Goal: Task Accomplishment & Management: Manage account settings

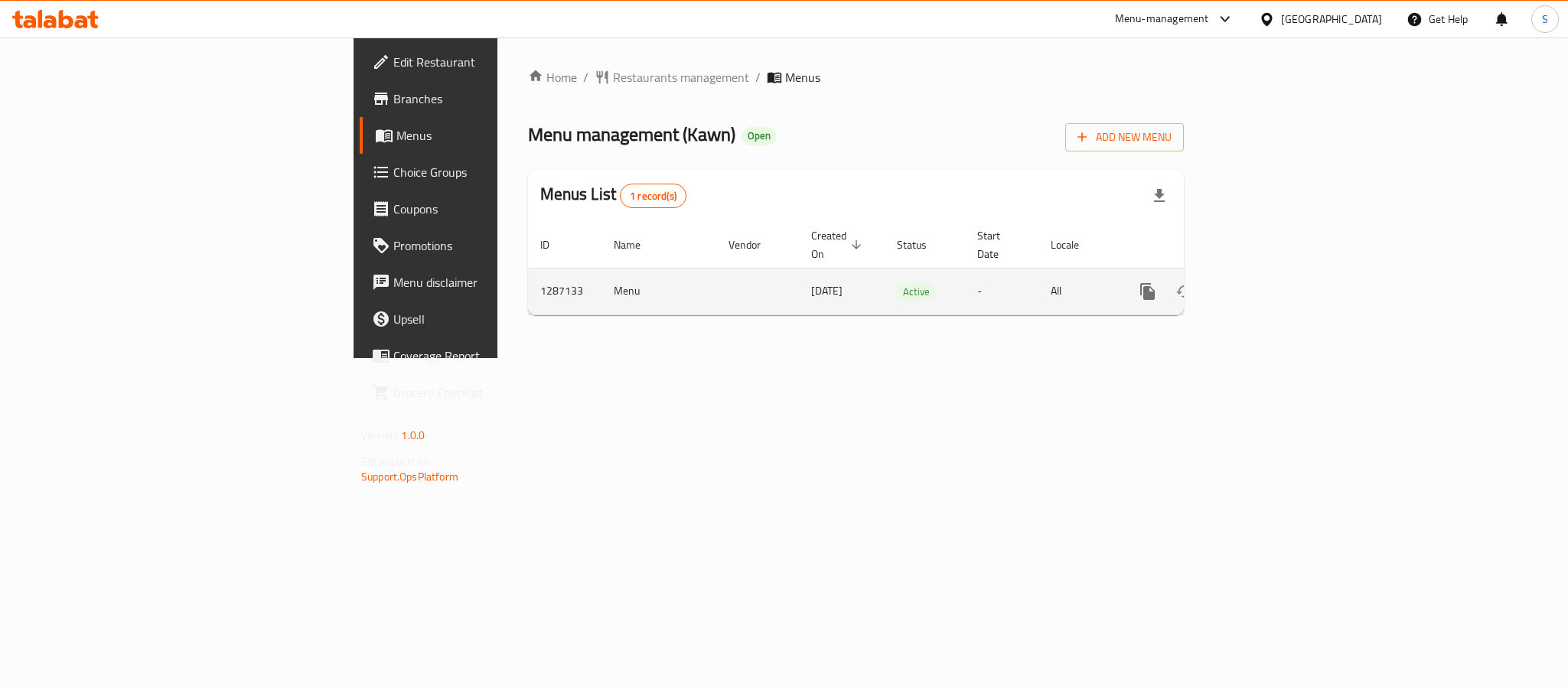
click at [1277, 274] on link "enhanced table" at bounding box center [1258, 292] width 37 height 37
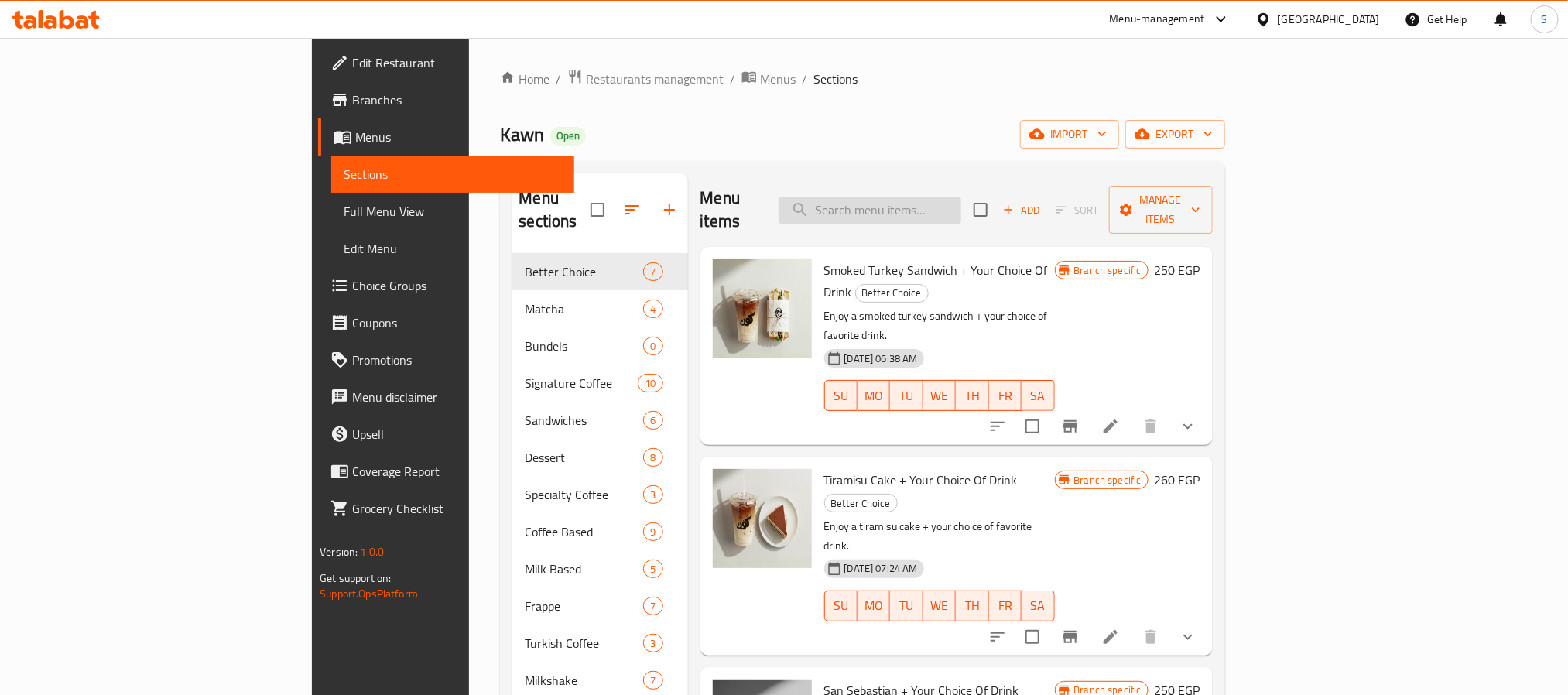
click at [934, 197] on input "search" at bounding box center [869, 211] width 183 height 27
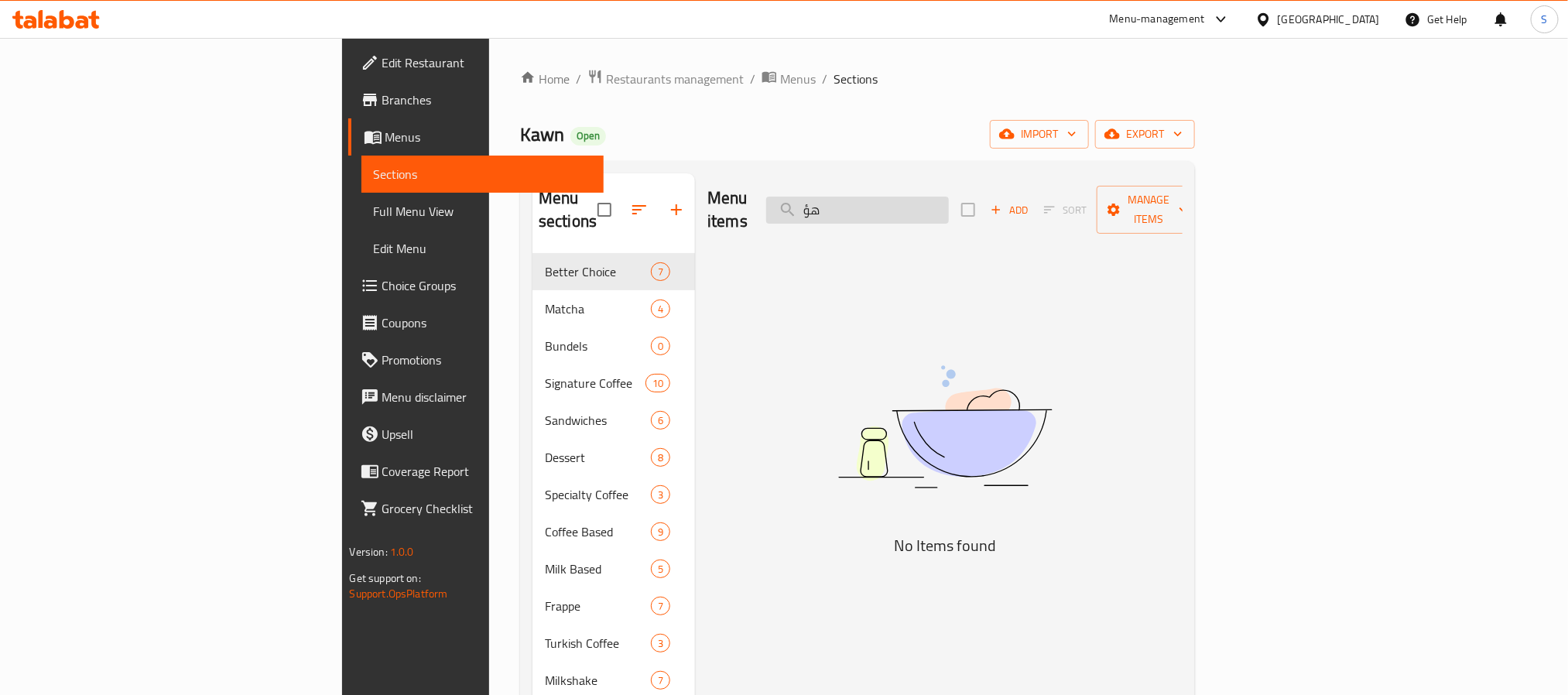
type input "ه"
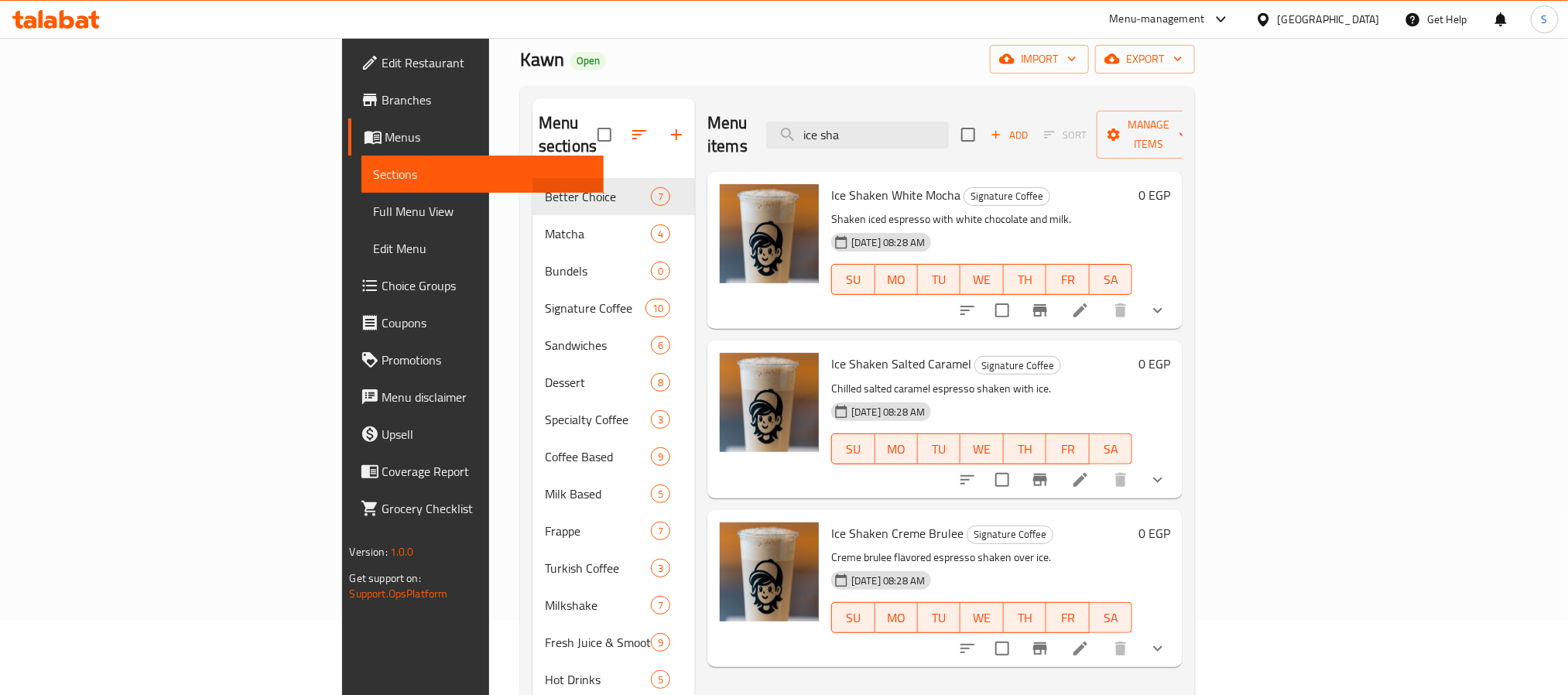
scroll to position [116, 0]
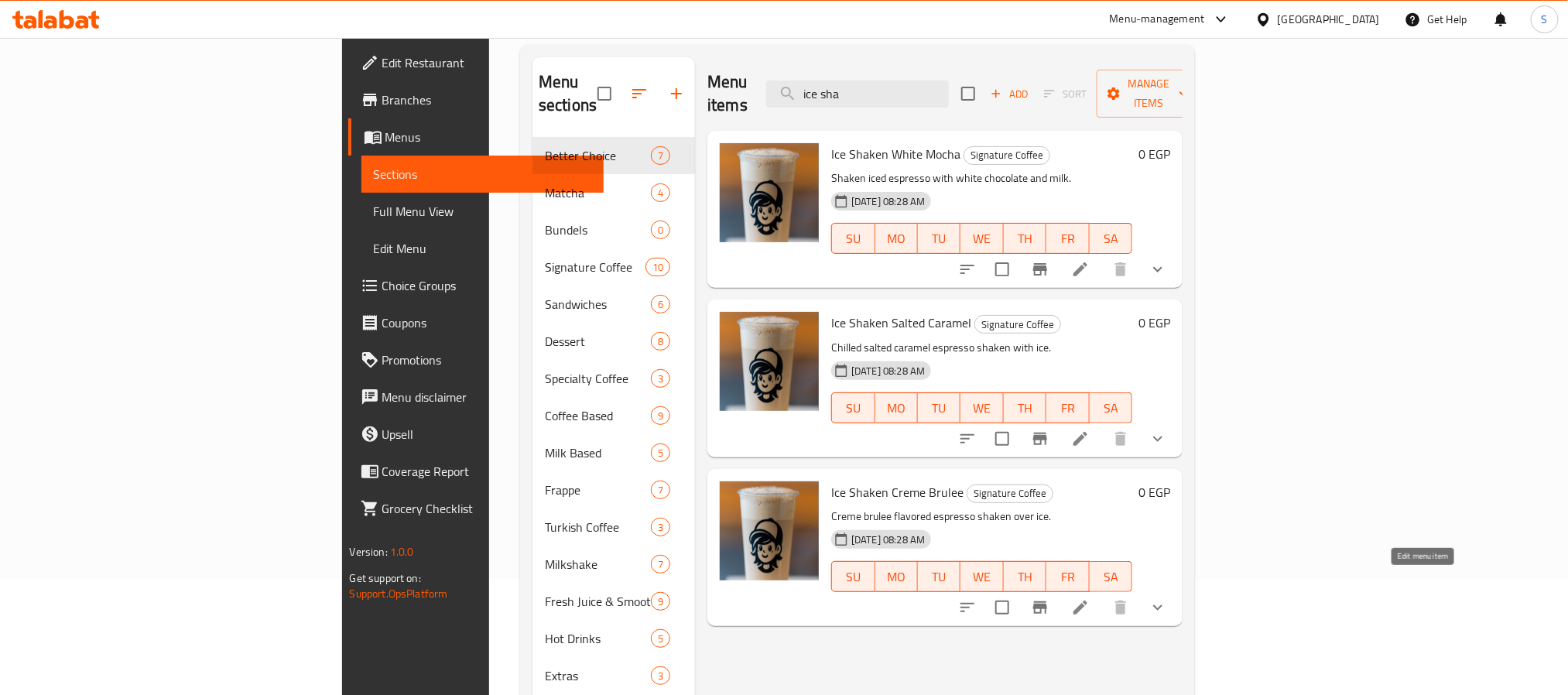
type input "ice sha"
click at [1090, 598] on icon at bounding box center [1080, 607] width 18 height 19
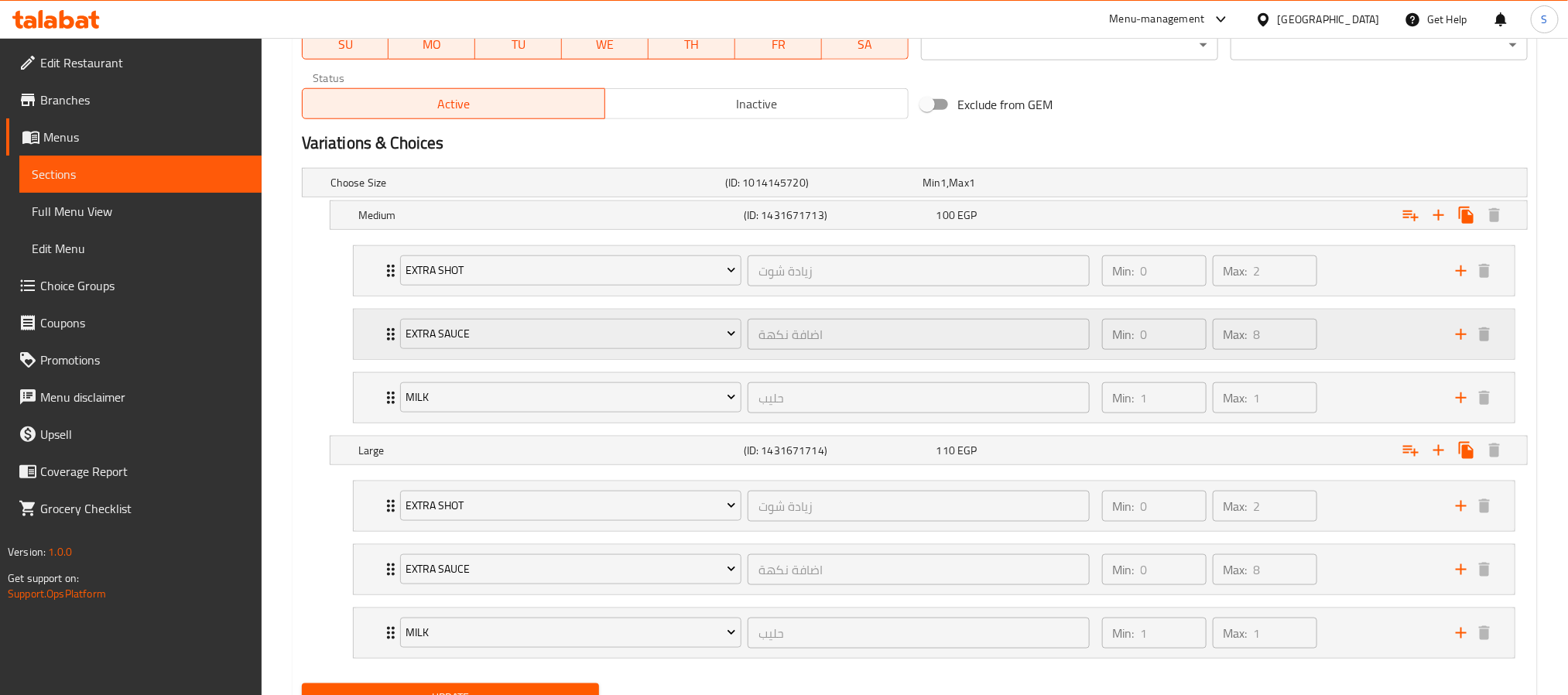
scroll to position [846, 0]
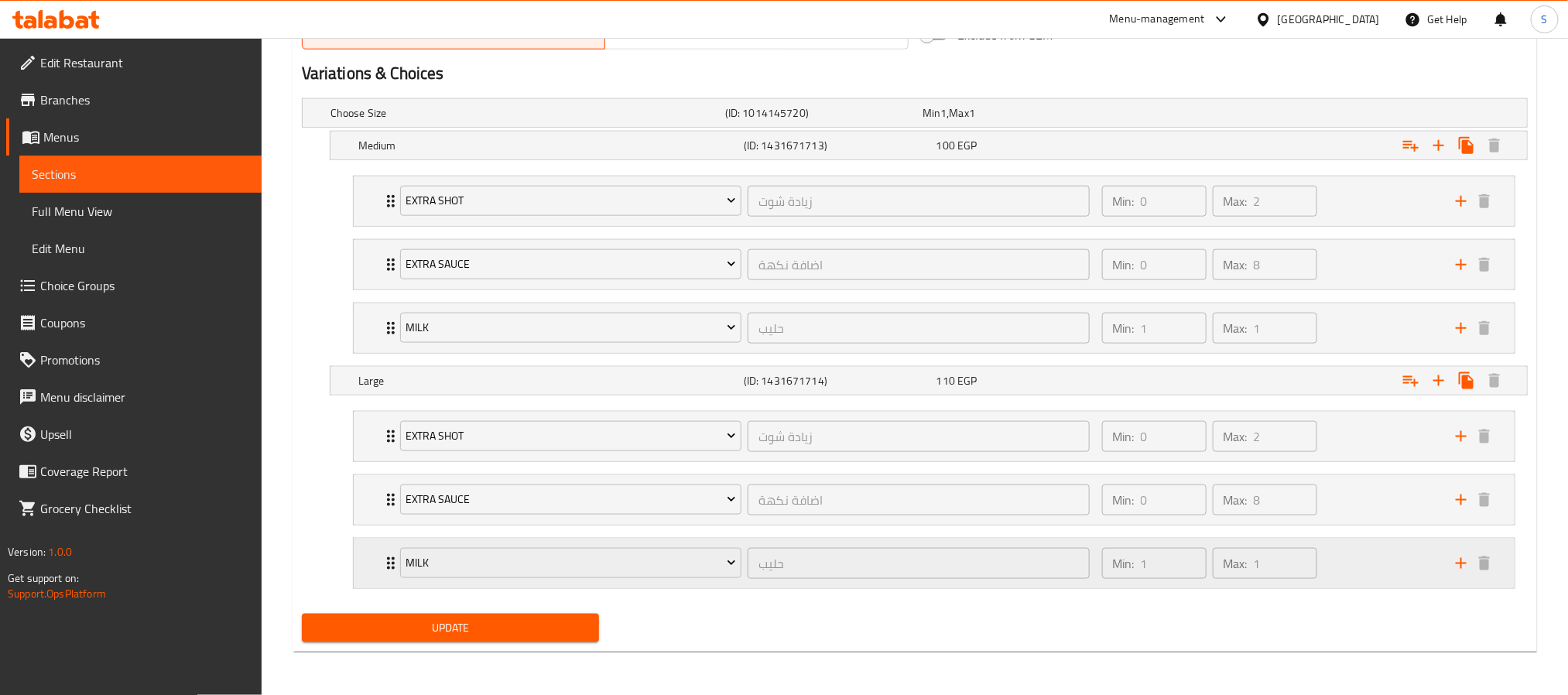
click at [1369, 584] on div "Min: 1 ​ Max: 1 ​" at bounding box center [1270, 564] width 354 height 50
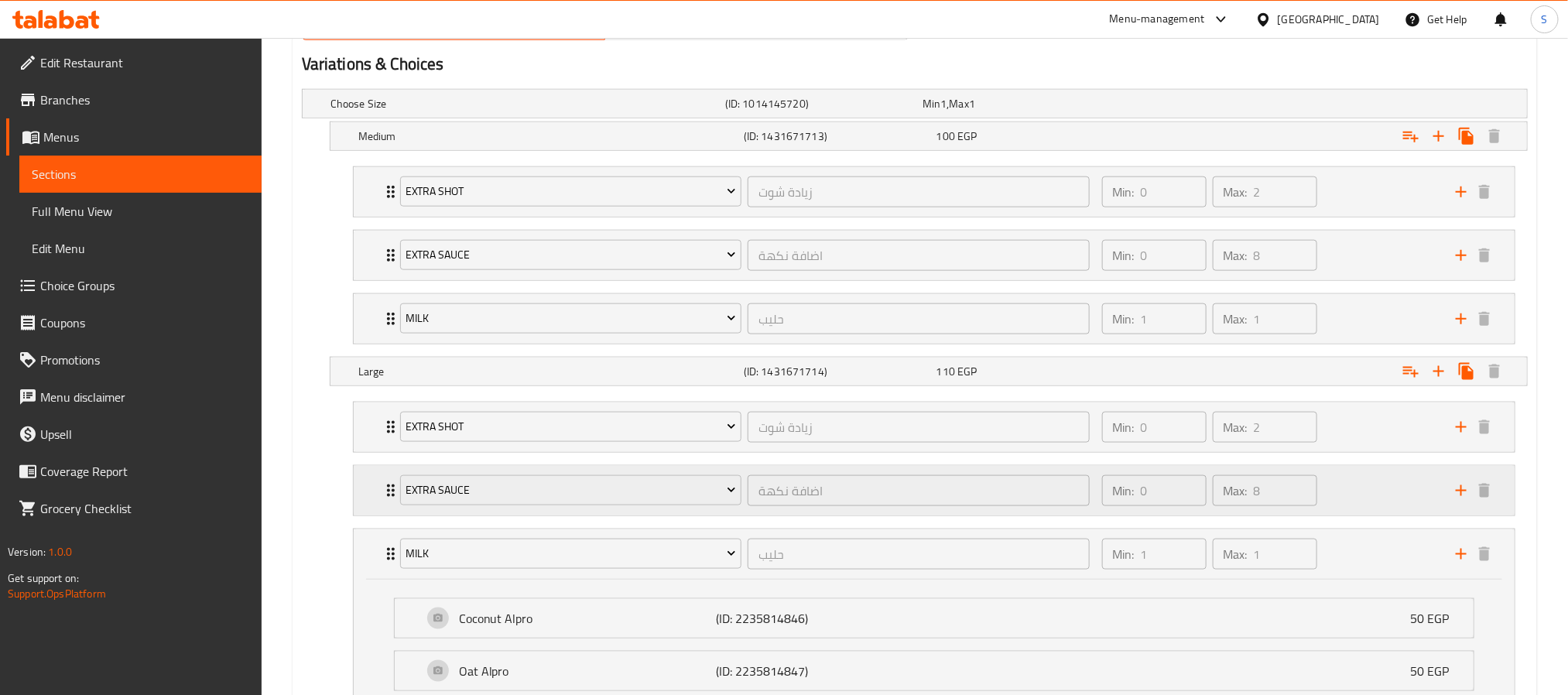
click at [1368, 491] on div "Min: 0 ​ Max: 8 ​" at bounding box center [1270, 491] width 354 height 50
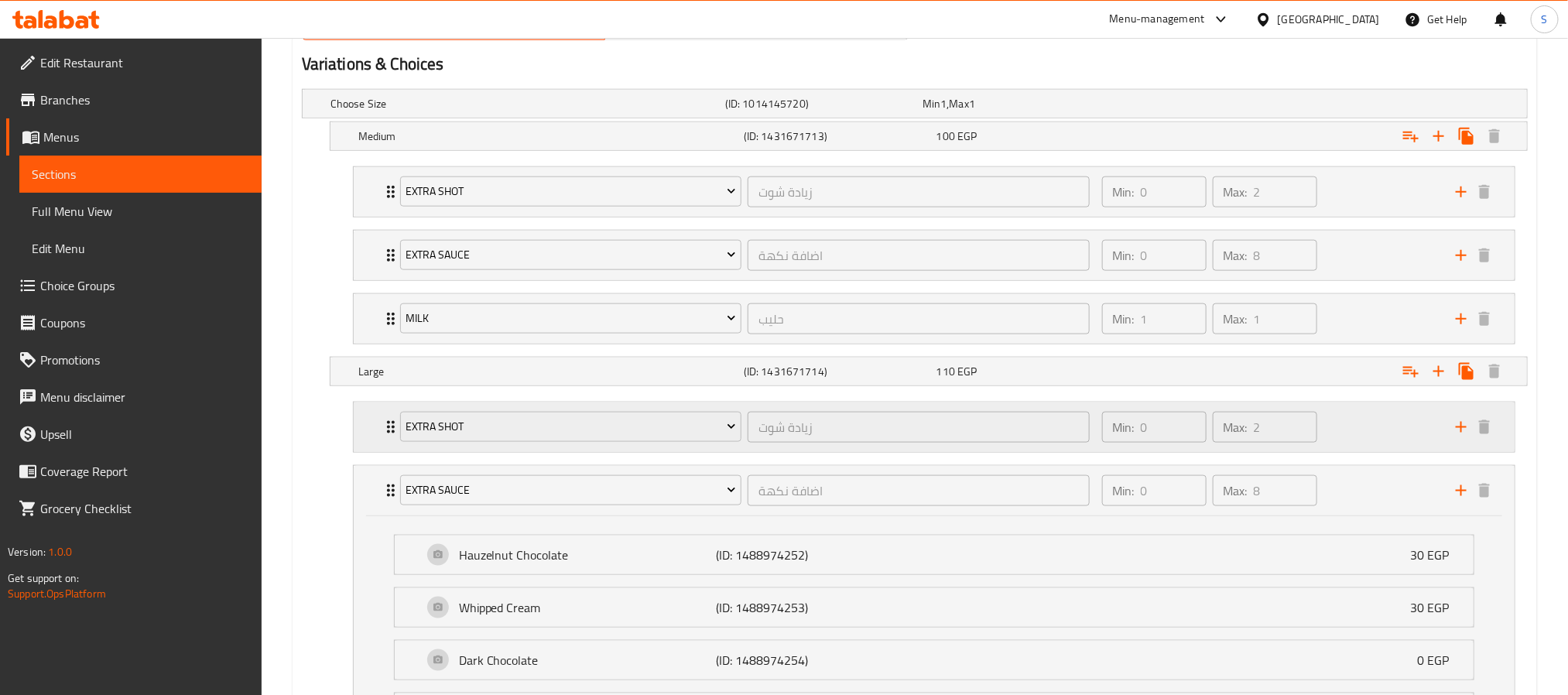
click at [1368, 424] on div "Min: 0 ​ Max: 2 ​" at bounding box center [1270, 428] width 354 height 50
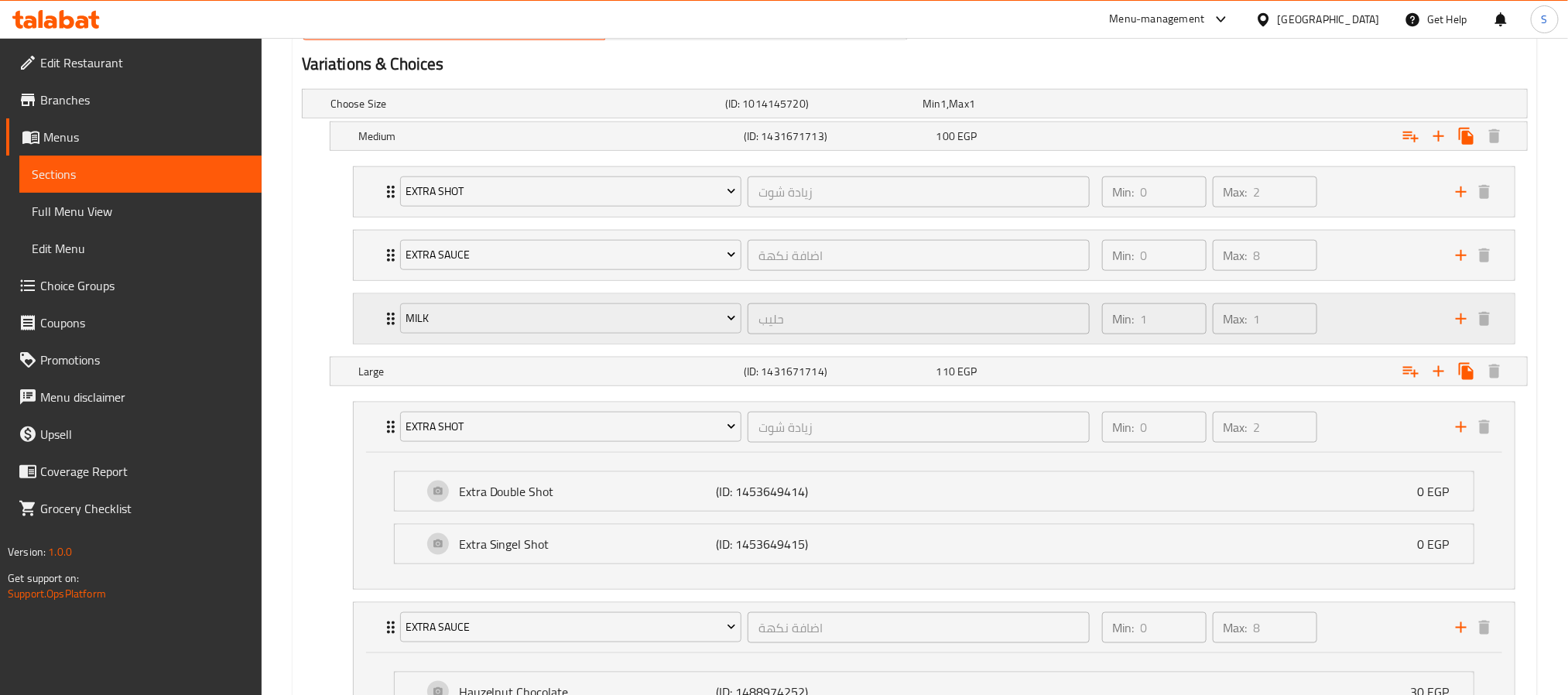
click at [1358, 312] on div "Min: 1 ​ Max: 1 ​" at bounding box center [1270, 319] width 354 height 50
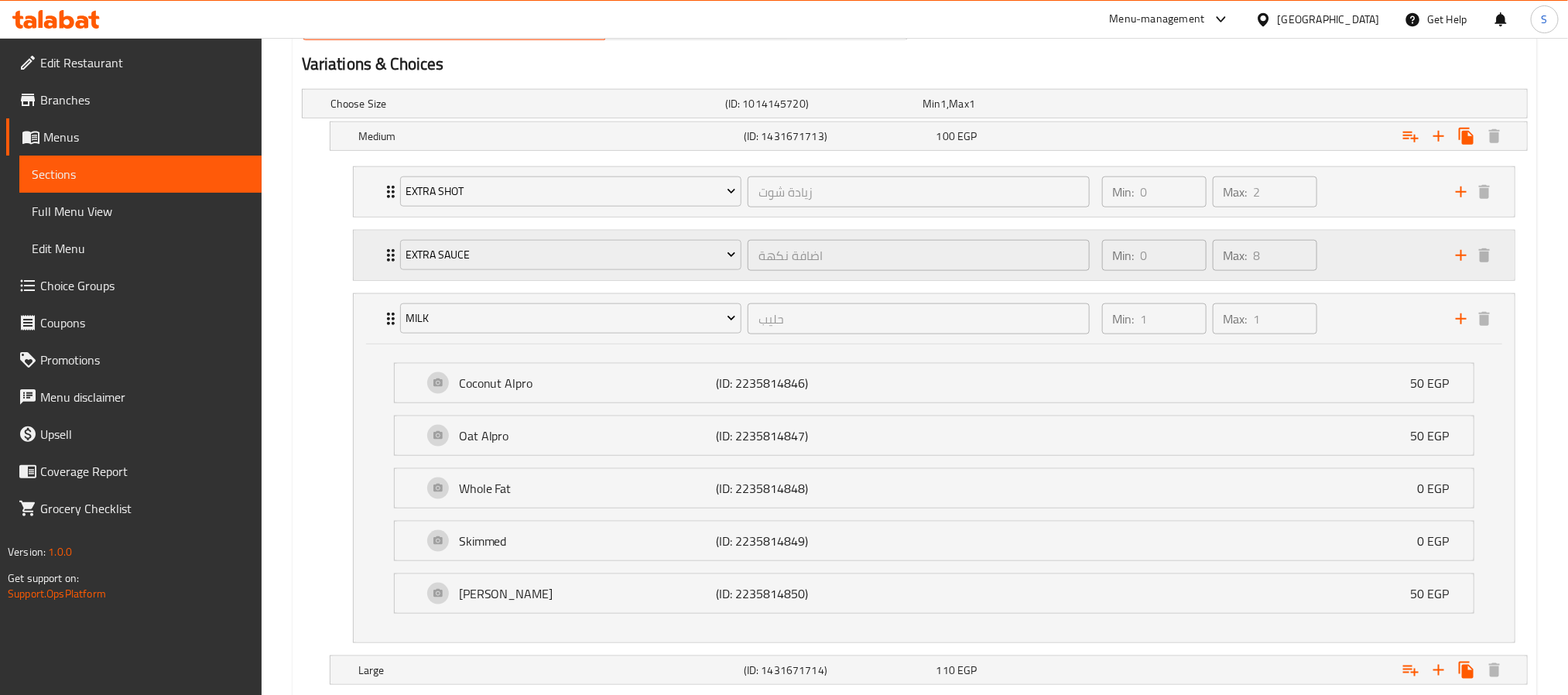
click at [1368, 262] on div "Min: 0 ​ Max: 8 ​" at bounding box center [1270, 256] width 354 height 50
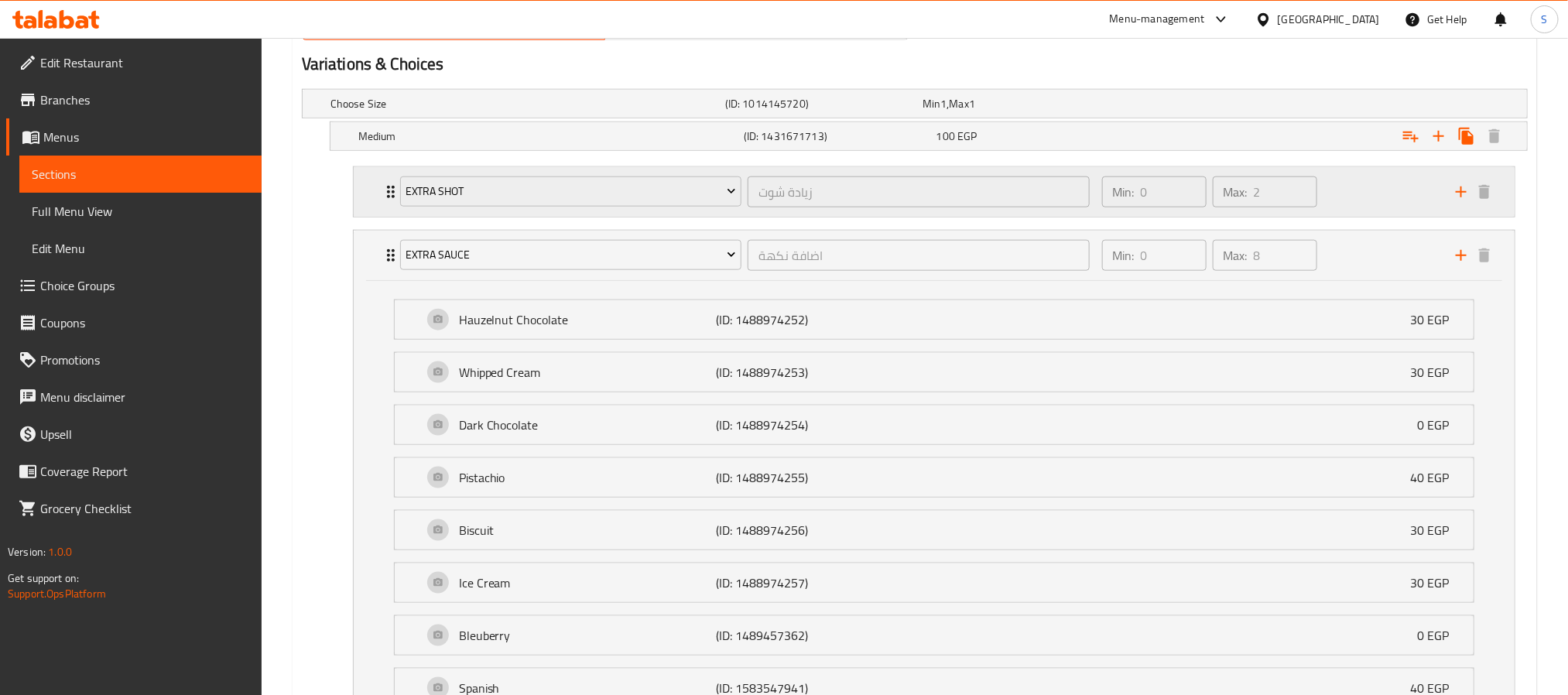
click at [1371, 205] on div "Min: 0 ​ Max: 2 ​" at bounding box center [1270, 192] width 354 height 50
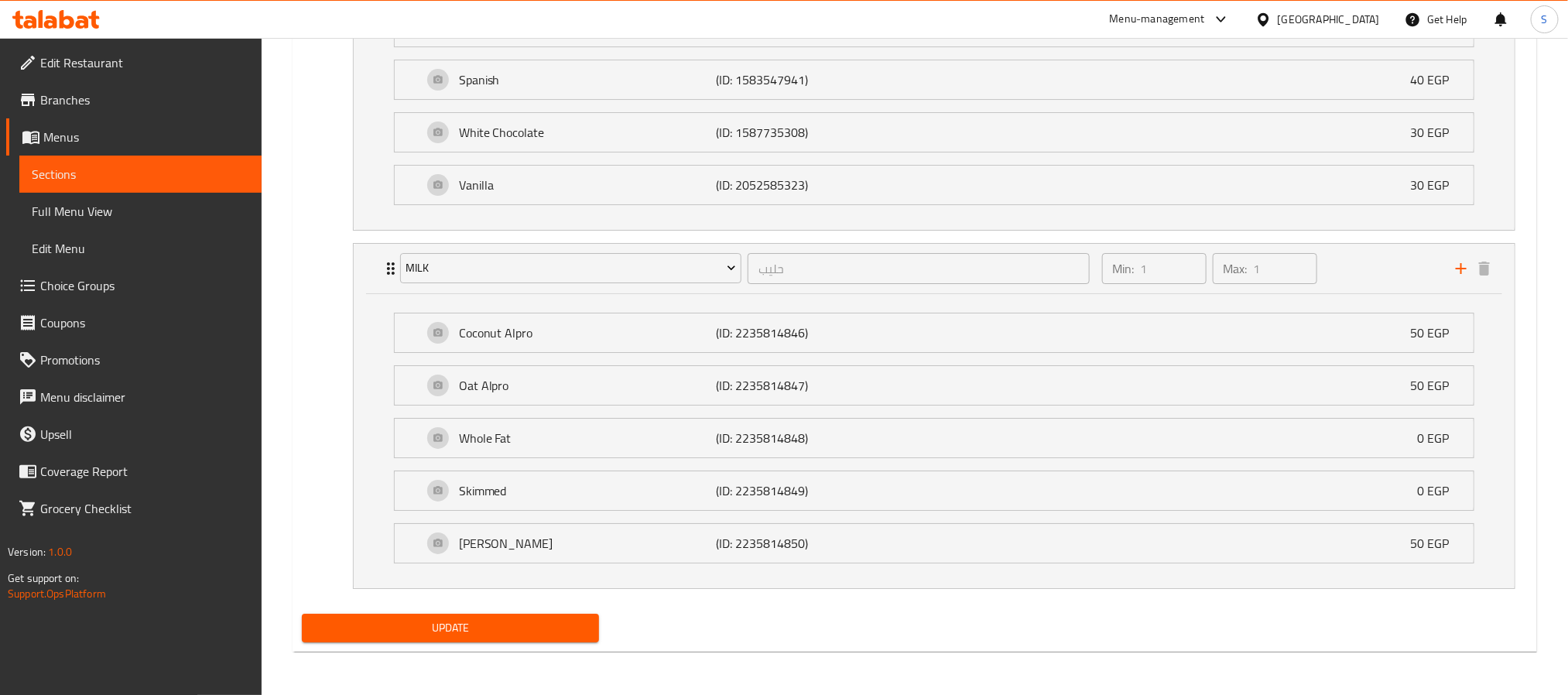
scroll to position [2852, 0]
click at [45, 288] on span "Choice Groups" at bounding box center [145, 286] width 209 height 19
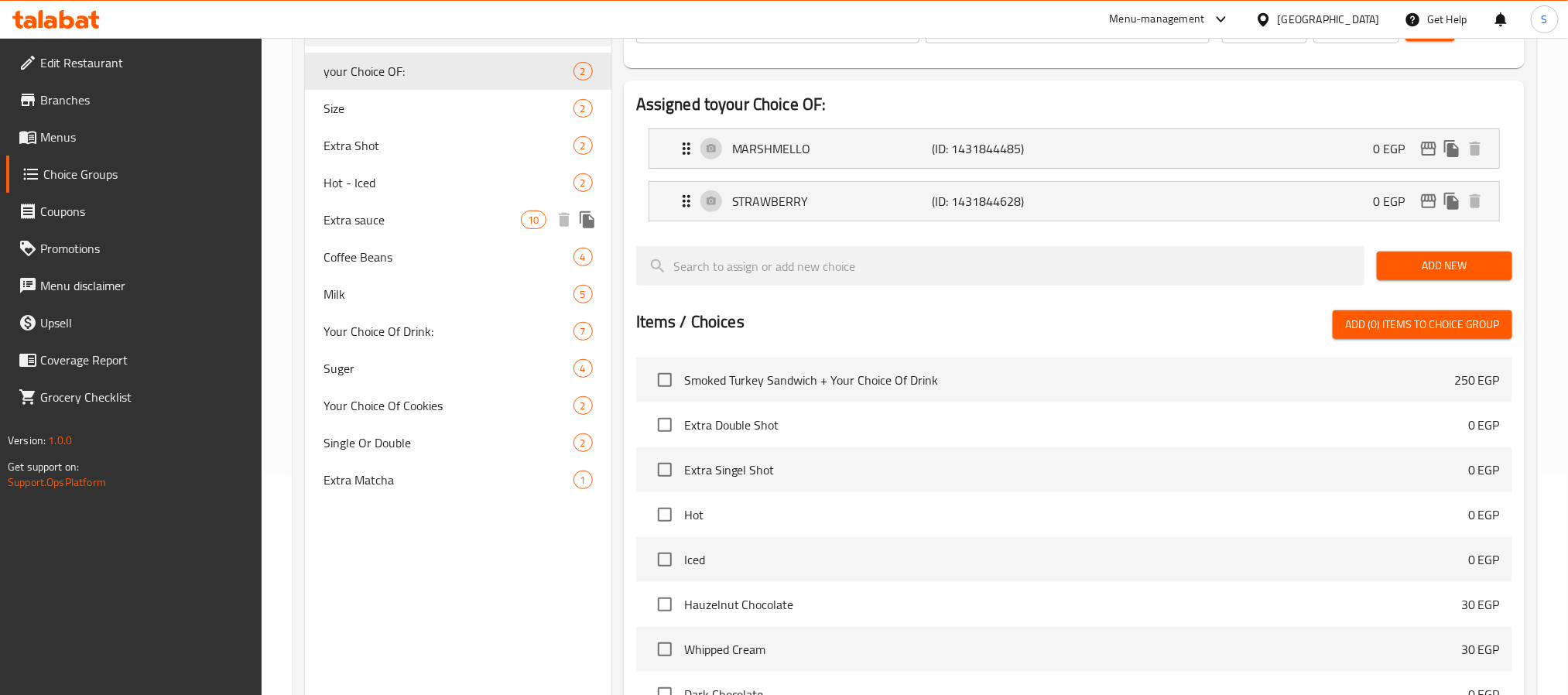
click at [369, 205] on div "Extra sauce 10" at bounding box center [458, 220] width 306 height 37
type input "Extra sauce"
type input "اضافة نكهة"
type input "0"
type input "8"
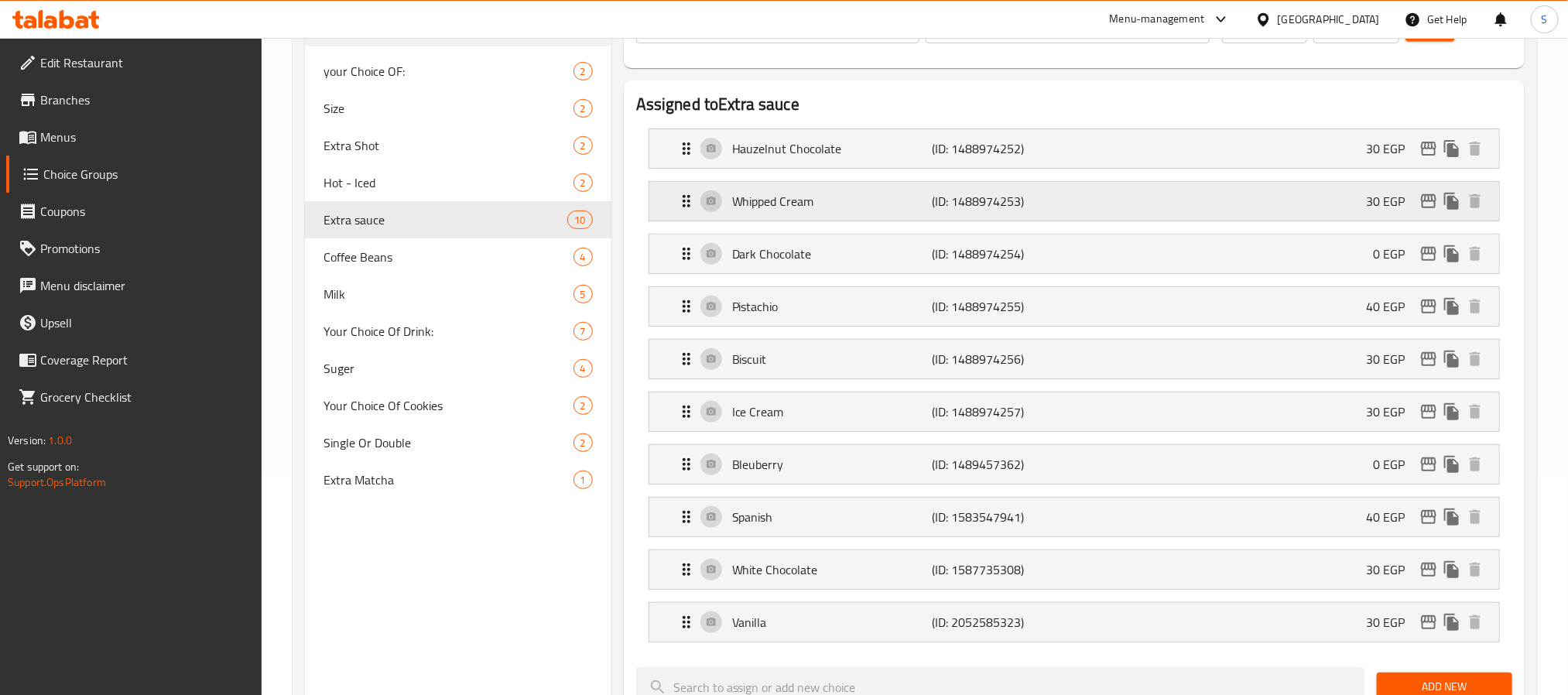
click at [843, 200] on p "Whipped Cream" at bounding box center [832, 201] width 199 height 19
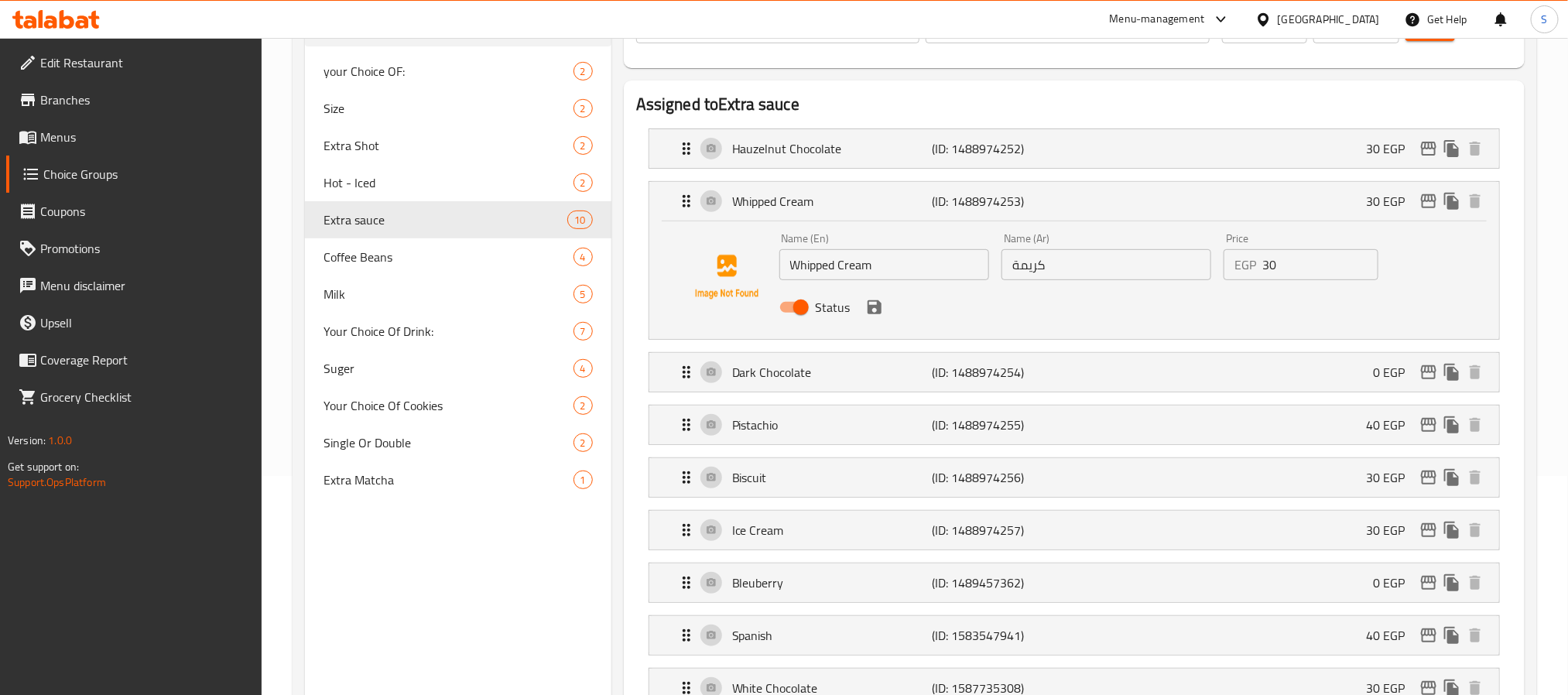
click at [1120, 280] on input "كريمة" at bounding box center [1106, 265] width 210 height 31
type input "كريمة مخفوقه"
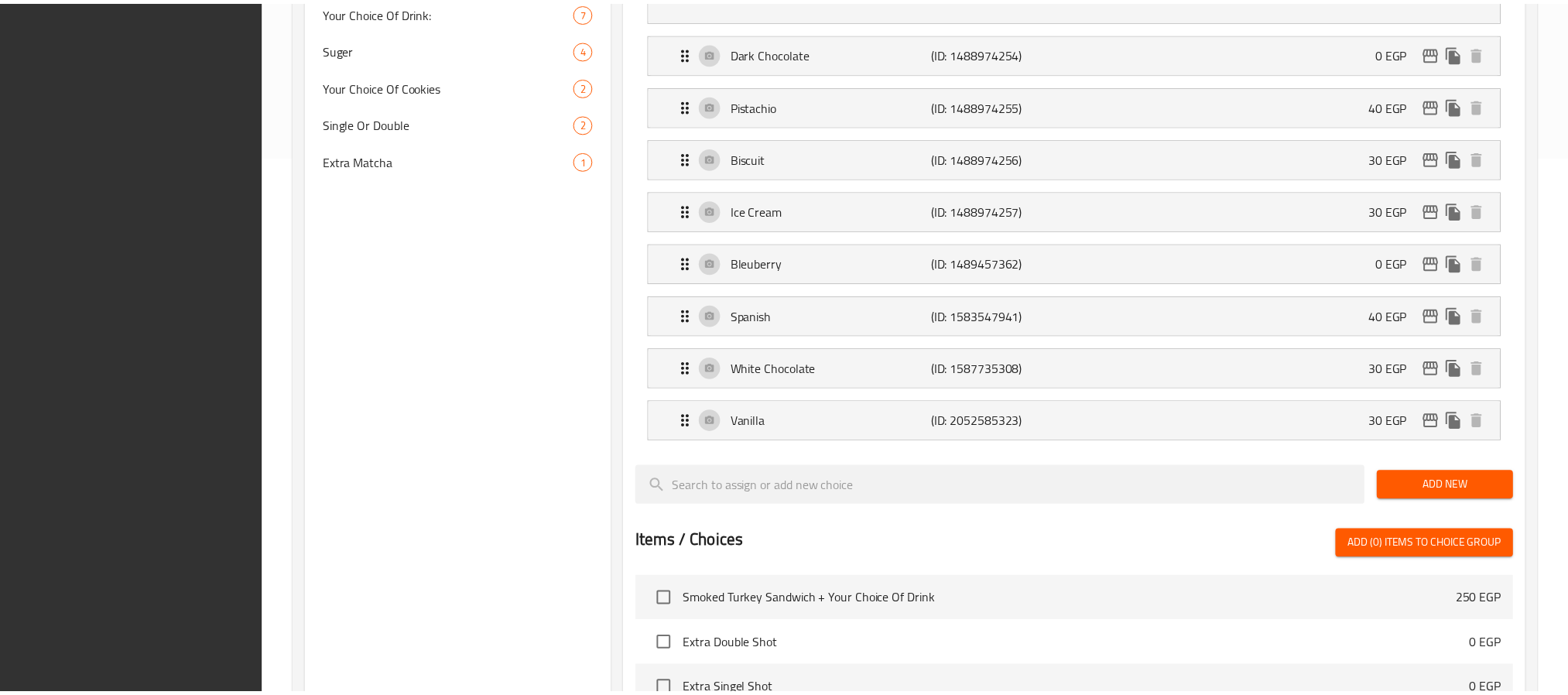
scroll to position [1009, 0]
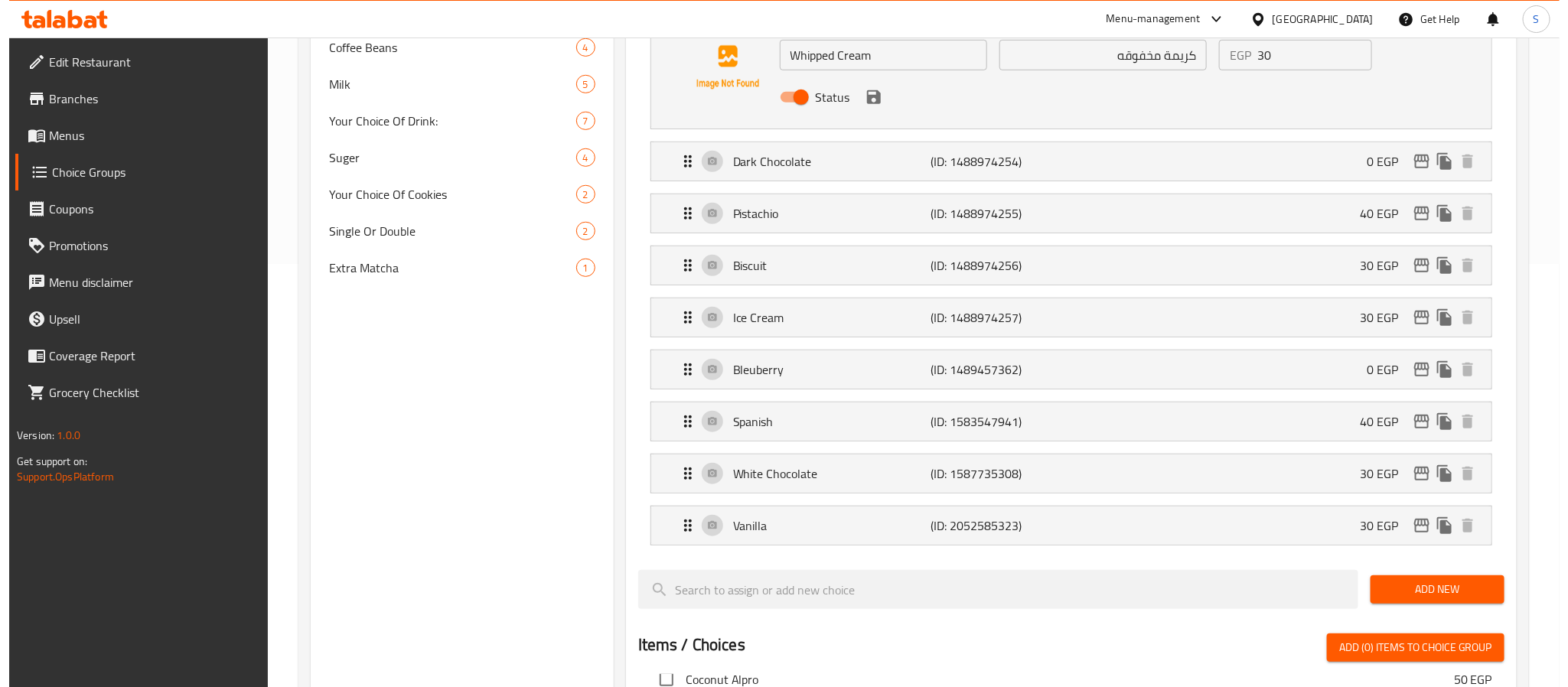
scroll to position [0, 0]
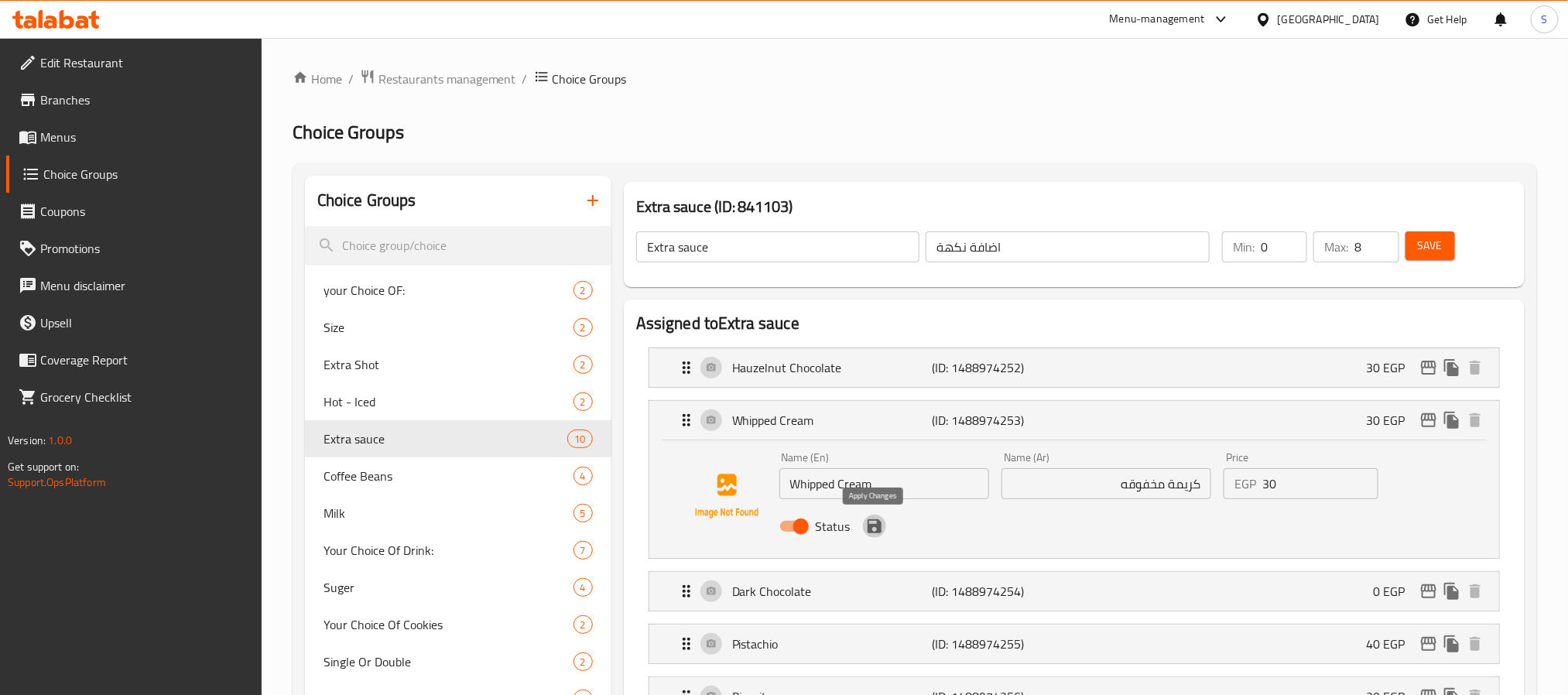
click at [872, 530] on icon "save" at bounding box center [874, 526] width 18 height 19
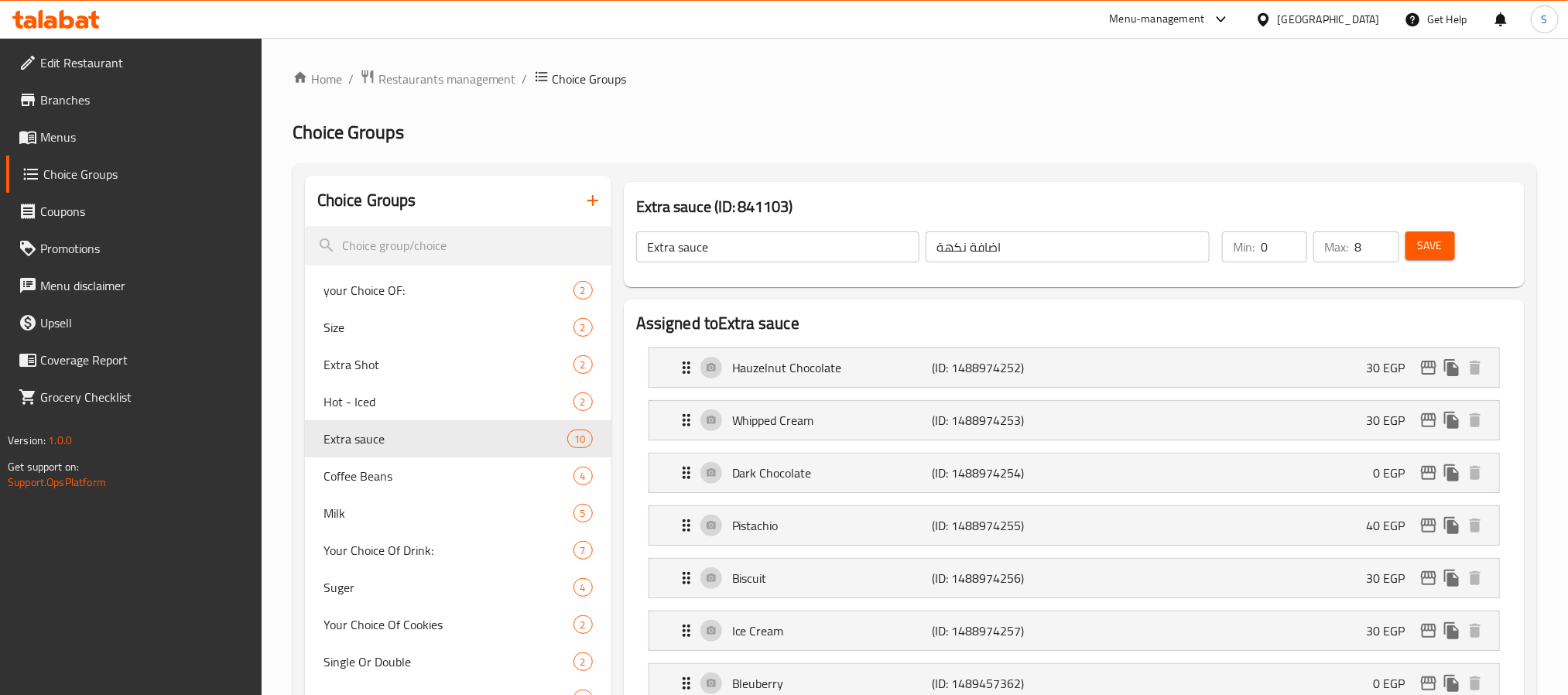
click at [1118, 394] on li "Whipped Cream (ID: 1488974253) 30 EGP Name (En) Whipped Cream Name (En) Name (A…" at bounding box center [1074, 420] width 876 height 52
click at [1106, 426] on div "Whipped Cream (ID: 1488974253) 30 EGP" at bounding box center [1078, 421] width 803 height 39
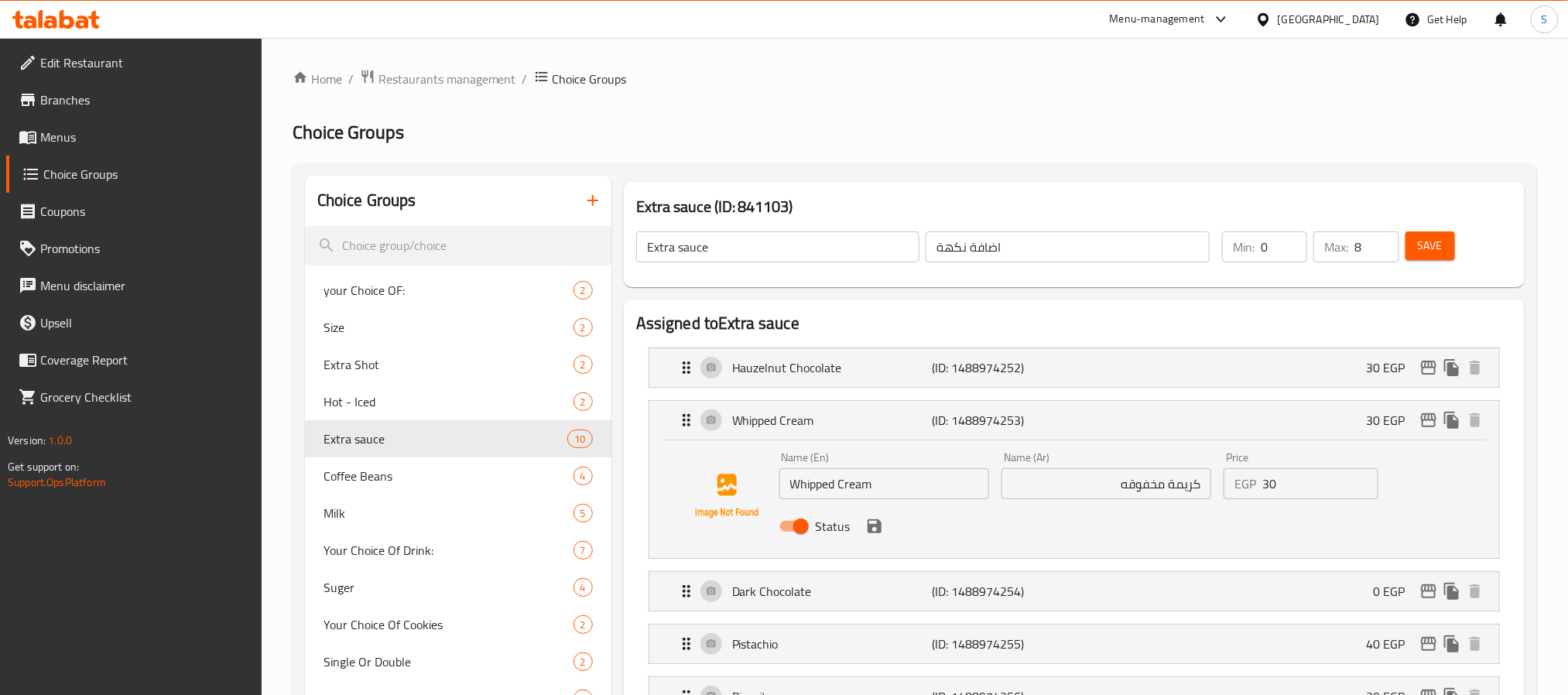
click at [1421, 238] on span "Save" at bounding box center [1430, 246] width 25 height 19
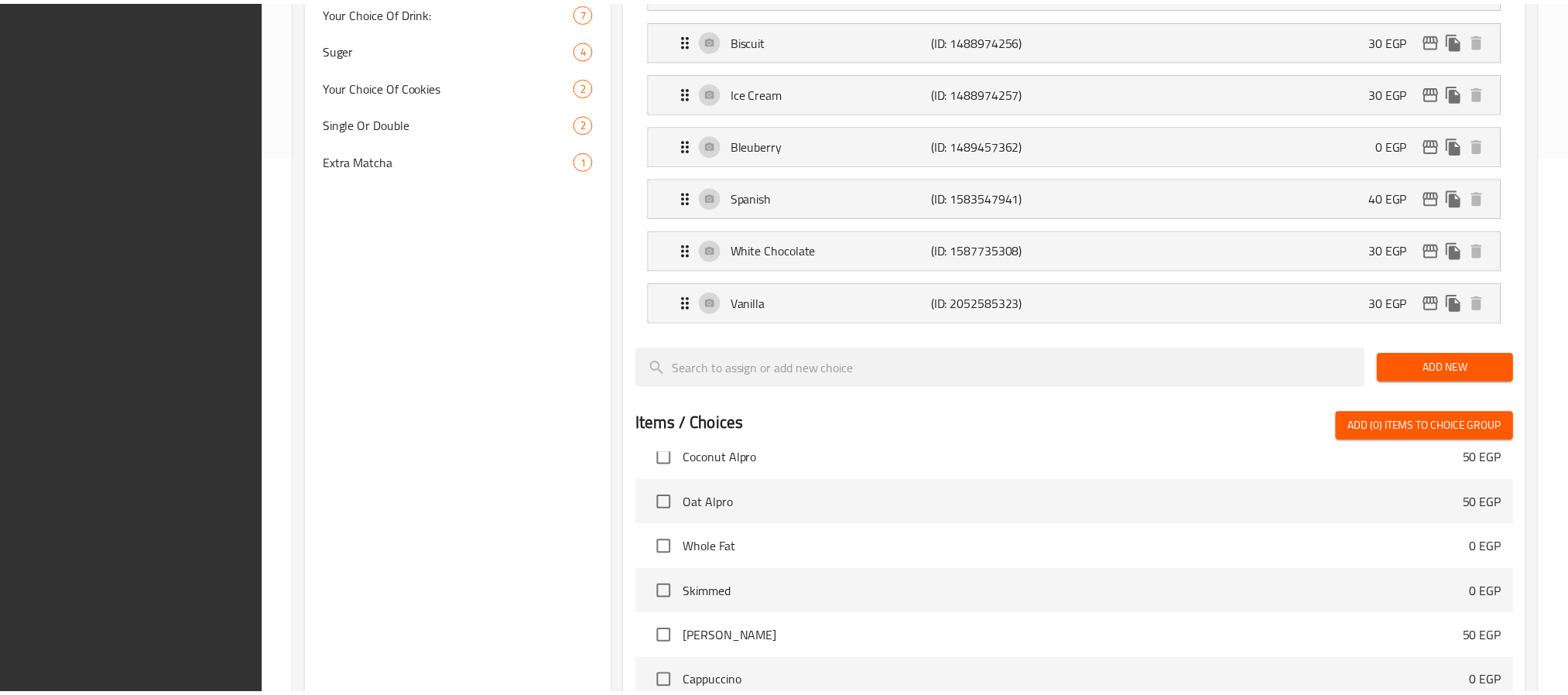
scroll to position [890, 0]
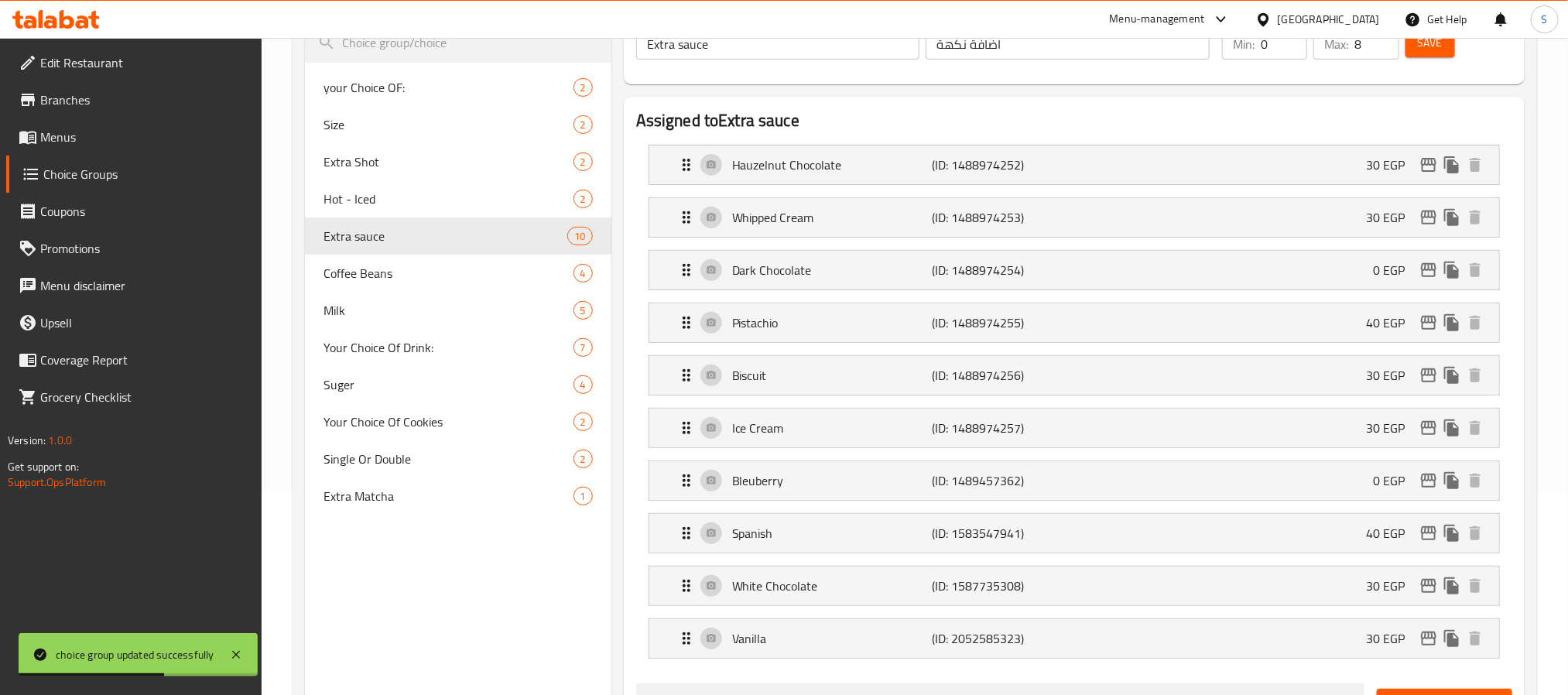
scroll to position [0, 0]
